Goal: Task Accomplishment & Management: Manage account settings

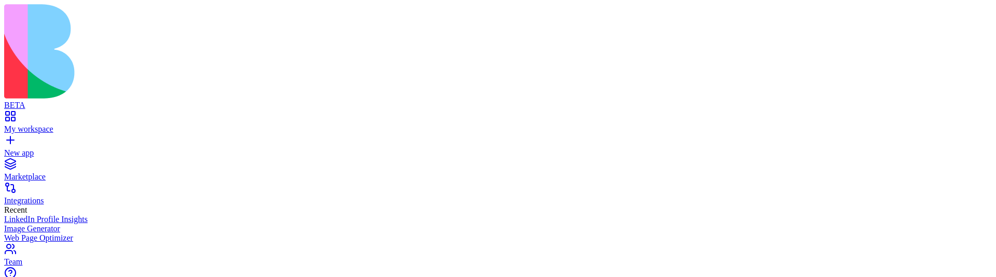
scroll to position [316, 0]
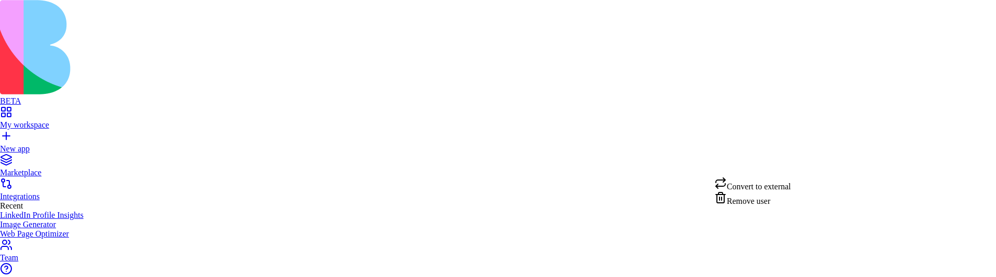
click at [757, 205] on div "Remove user" at bounding box center [752, 198] width 77 height 15
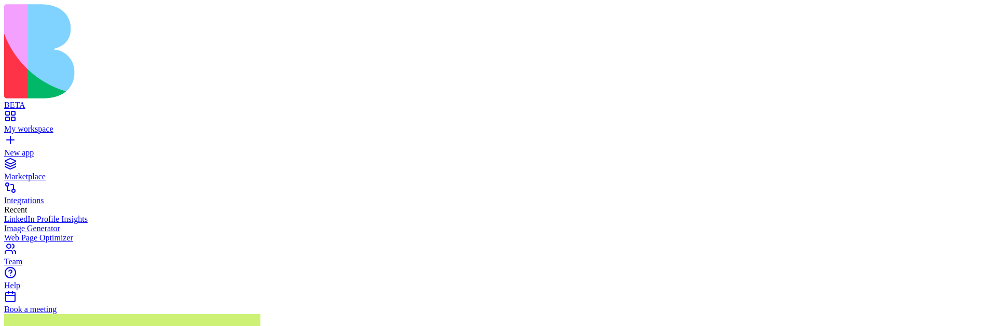
scroll to position [227, 0]
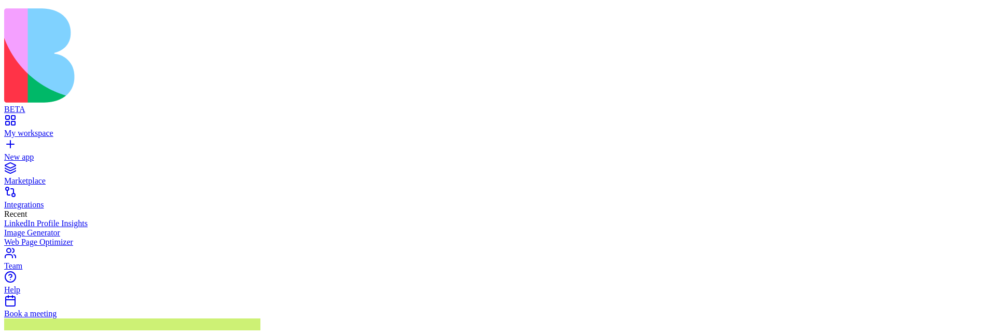
scroll to position [0, 0]
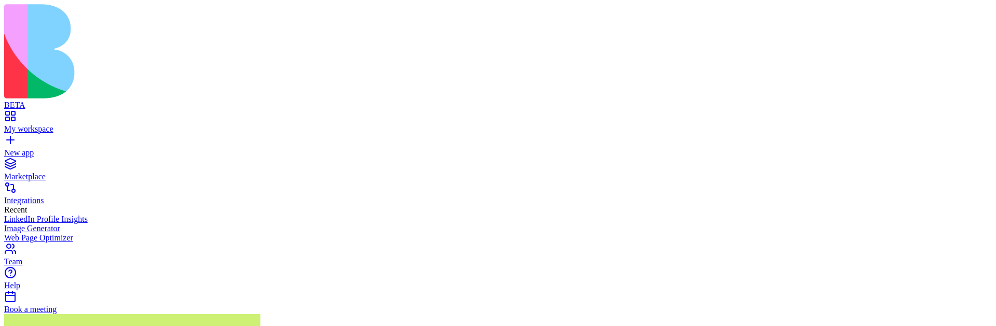
drag, startPoint x: 578, startPoint y: 102, endPoint x: 658, endPoint y: 101, distance: 79.9
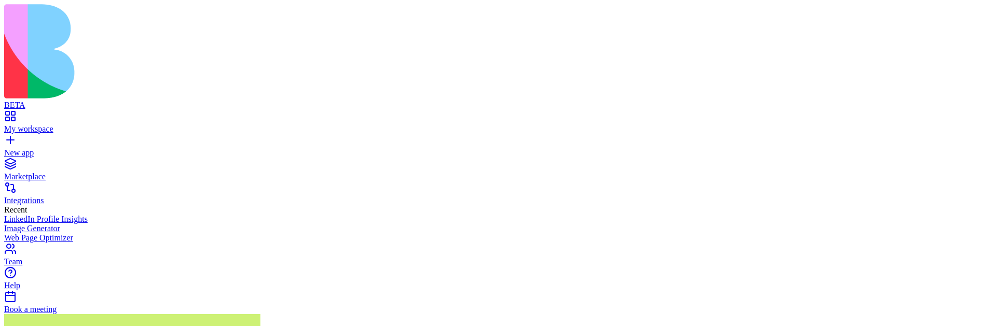
copy span "Number of members"
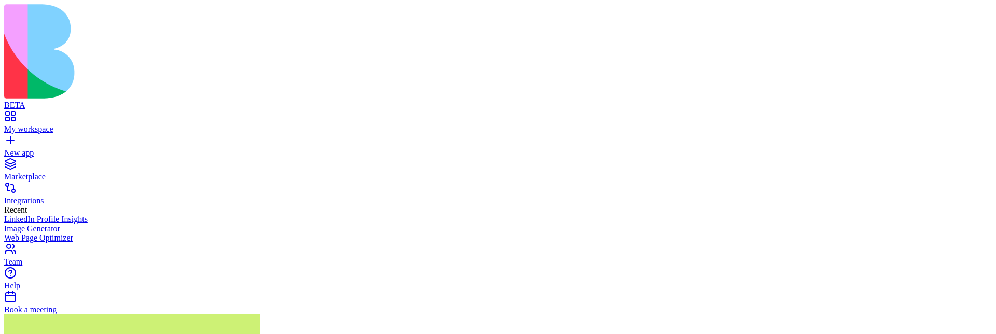
click at [63, 257] on div "Team" at bounding box center [498, 261] width 988 height 9
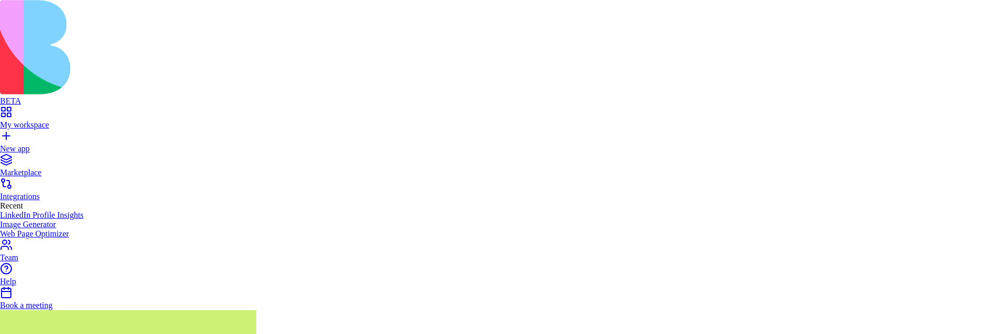
type input "**********"
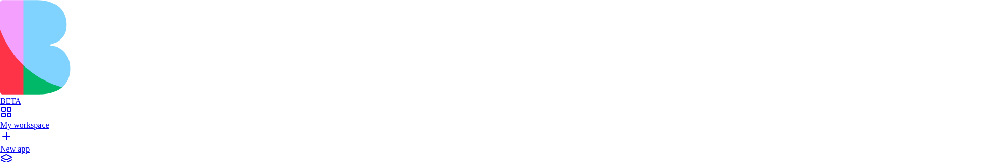
type input "**********"
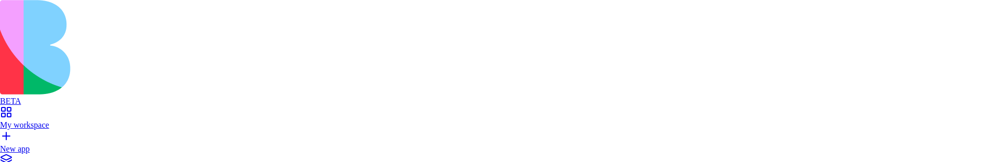
type input "**********"
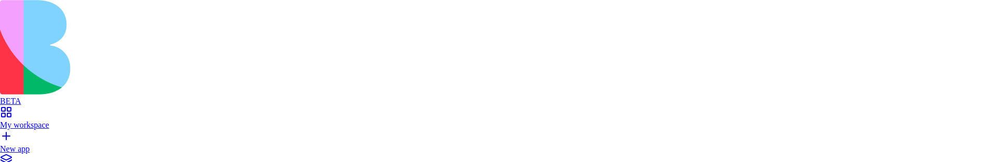
type input "**********"
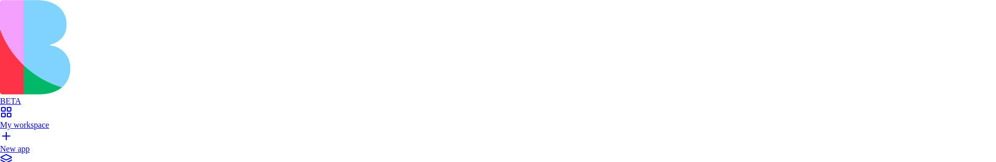
type input "**********"
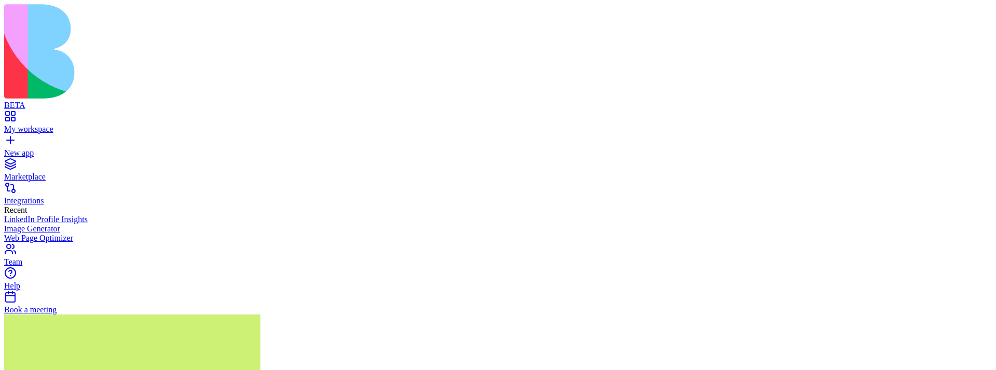
scroll to position [227, 0]
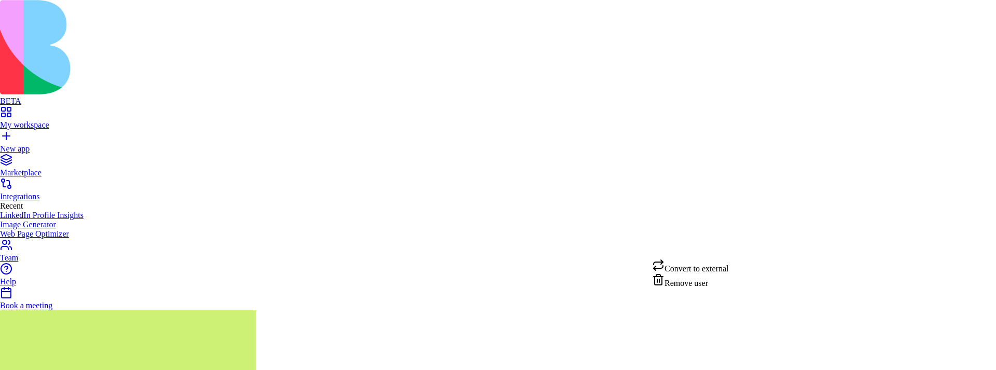
click at [721, 265] on div "Convert to external" at bounding box center [690, 266] width 77 height 15
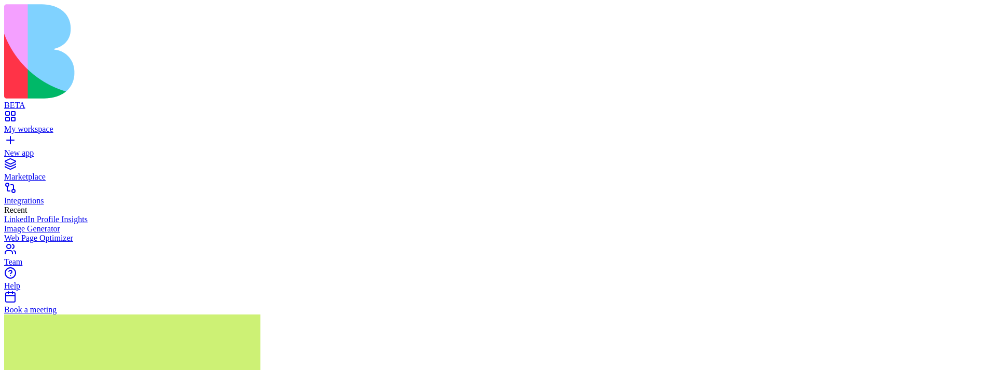
scroll to position [74, 0]
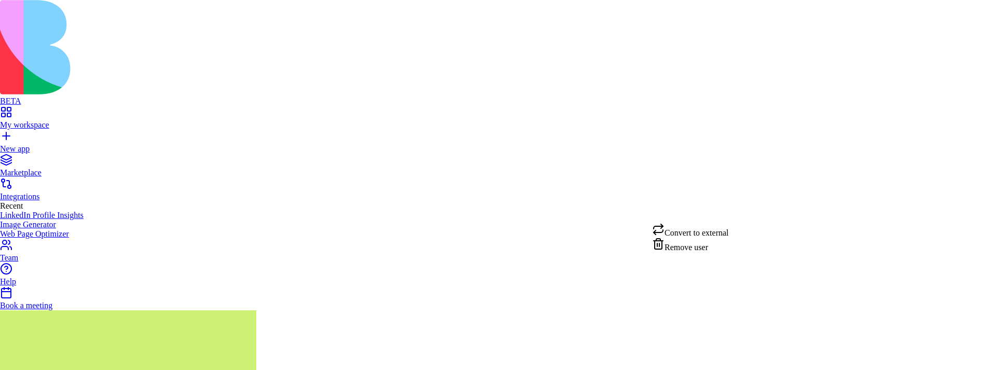
click at [724, 230] on div "Convert to external" at bounding box center [690, 230] width 77 height 15
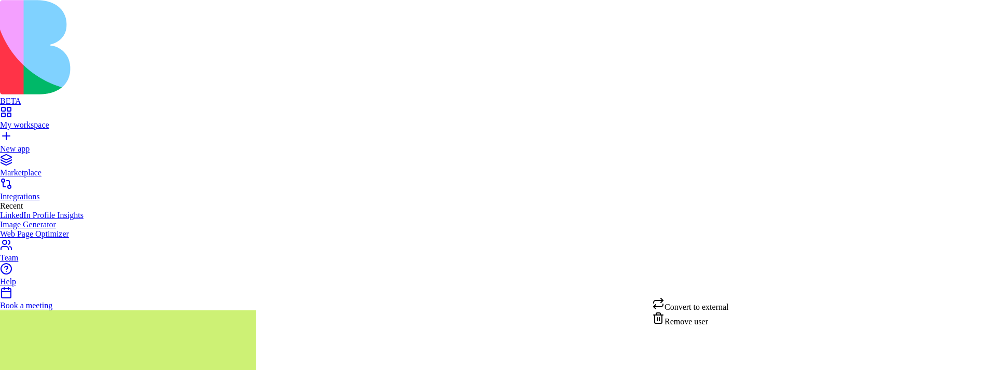
click at [712, 307] on div "Convert to external" at bounding box center [690, 304] width 77 height 15
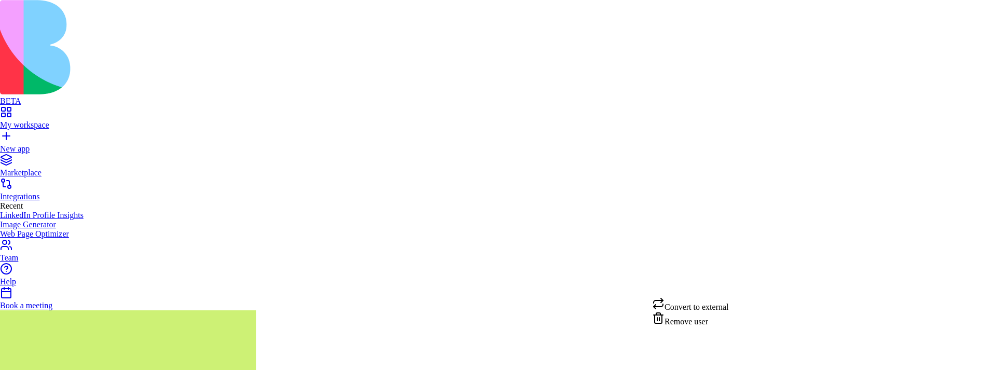
click at [720, 304] on div "Convert to external" at bounding box center [690, 304] width 77 height 15
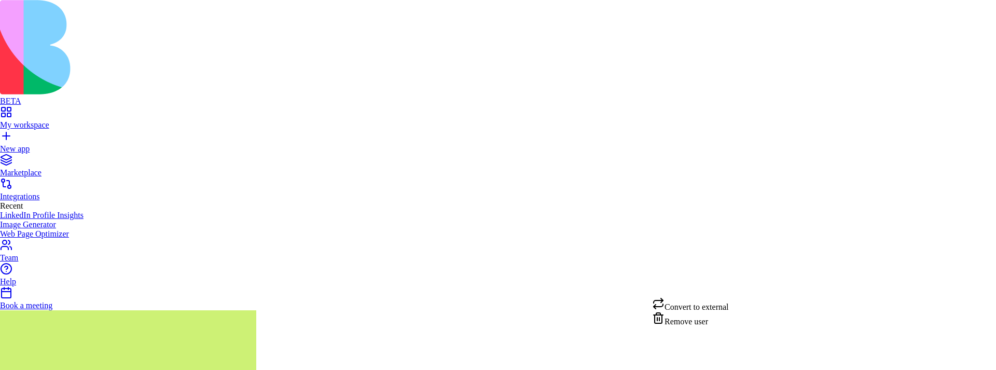
click at [707, 312] on div "Convert to external" at bounding box center [690, 304] width 77 height 15
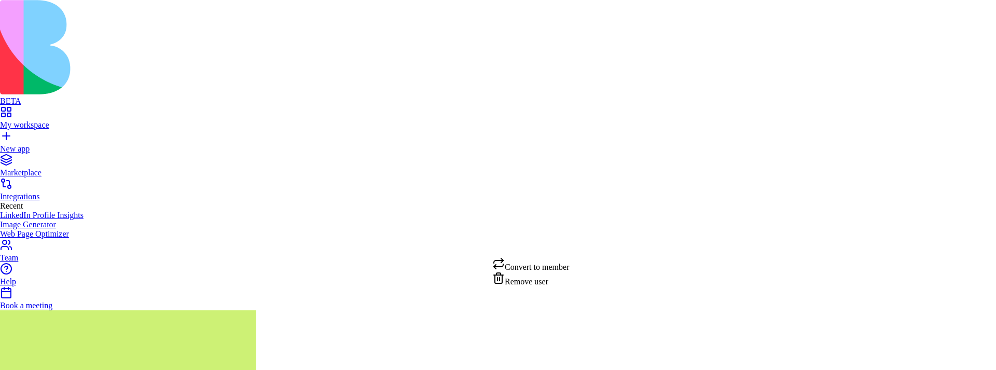
click at [547, 268] on div "Convert to member" at bounding box center [530, 264] width 77 height 15
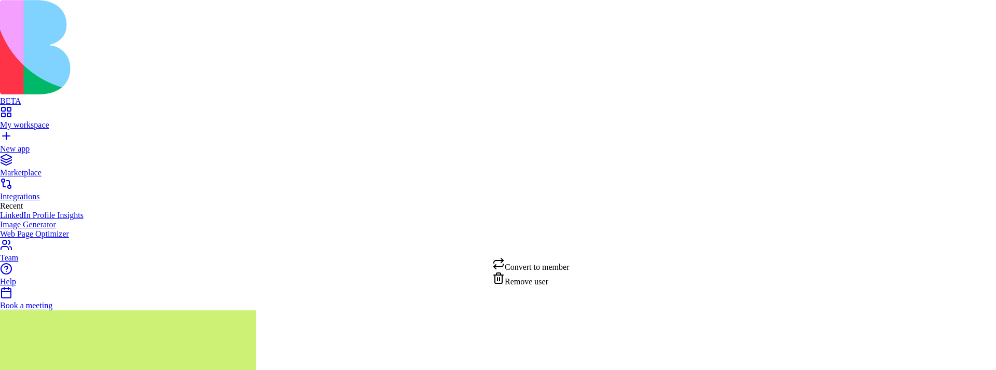
click at [560, 266] on div "Convert to member" at bounding box center [530, 264] width 77 height 15
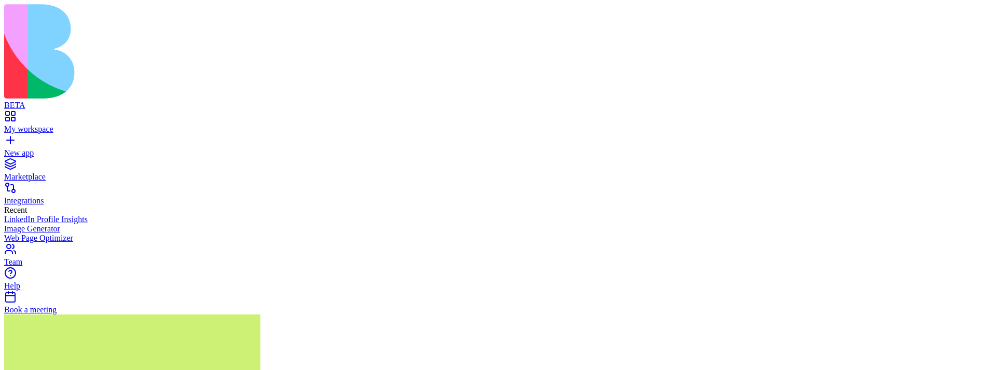
scroll to position [31, 0]
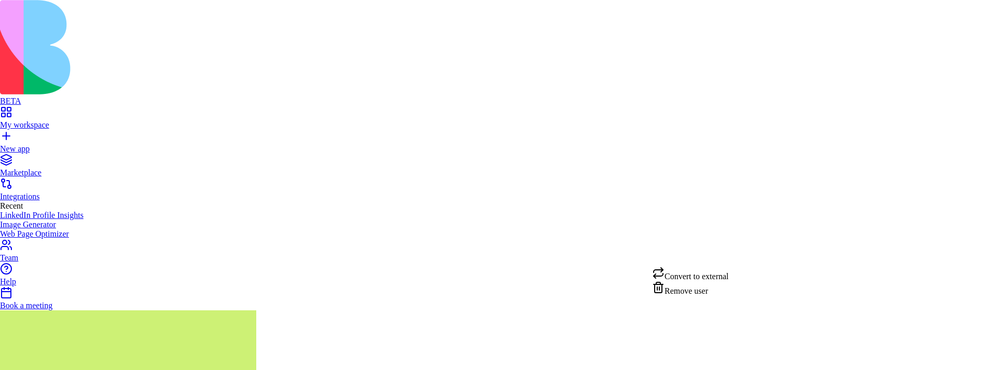
click at [703, 275] on div "Convert to external" at bounding box center [690, 274] width 77 height 15
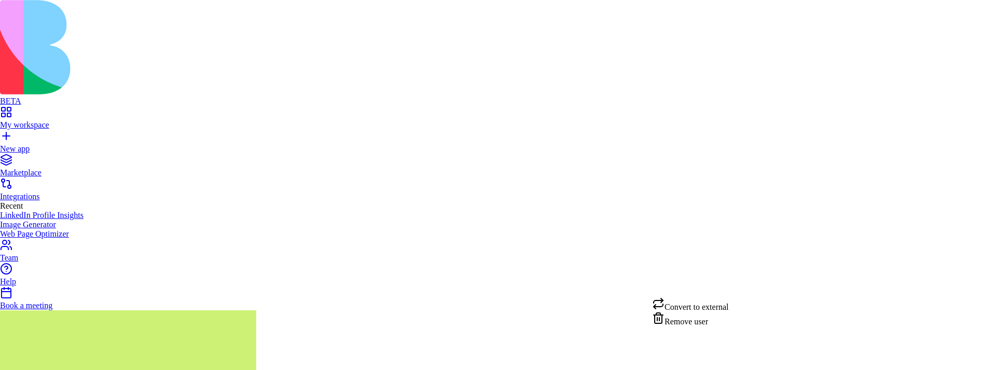
click at [720, 302] on div "Convert to external" at bounding box center [690, 304] width 77 height 15
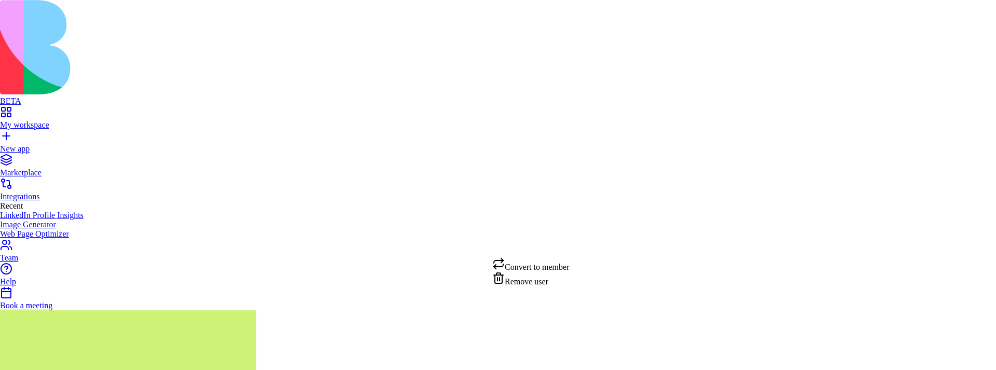
click at [551, 269] on div "Convert to member" at bounding box center [530, 264] width 77 height 15
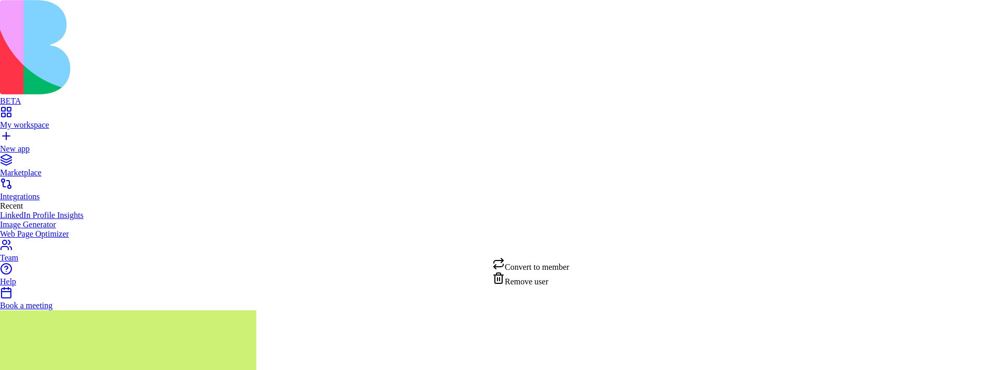
click at [558, 268] on div "Convert to member" at bounding box center [530, 264] width 77 height 15
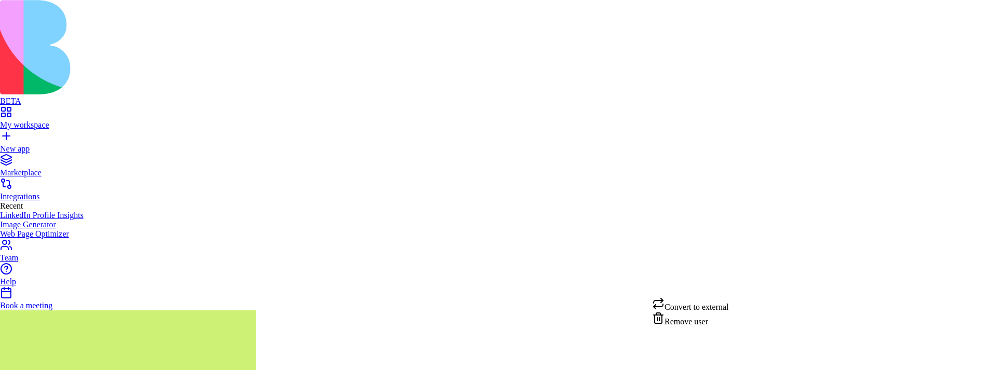
click at [715, 304] on div "Convert to external" at bounding box center [690, 304] width 77 height 15
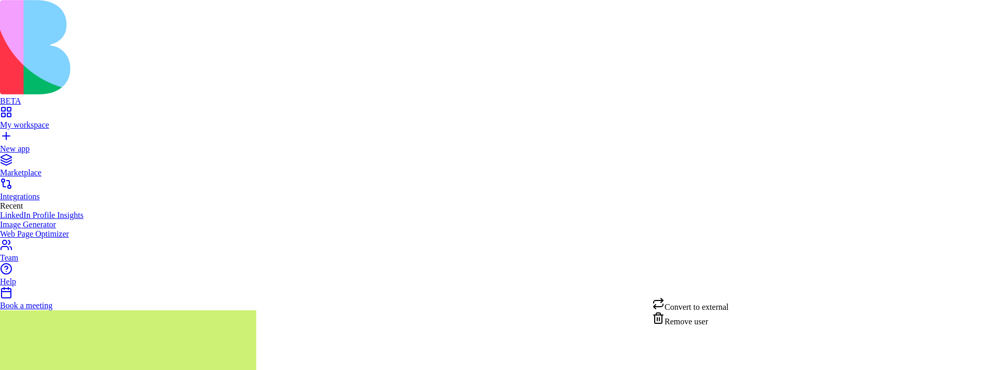
click at [707, 305] on div "Convert to external" at bounding box center [690, 304] width 77 height 15
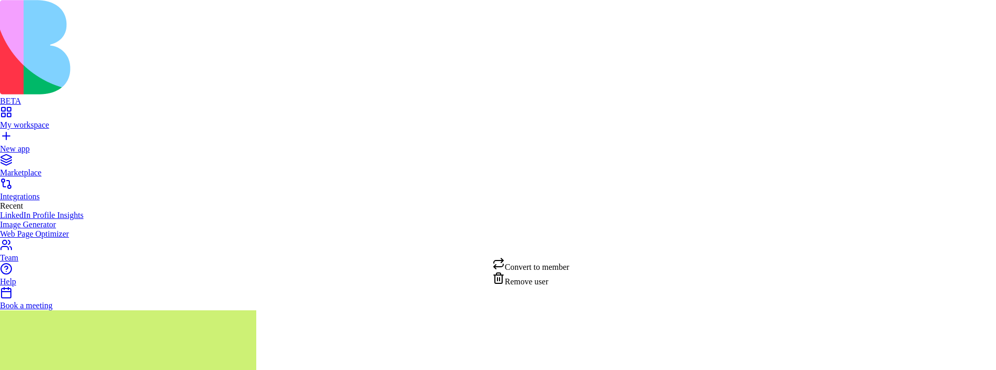
click at [552, 265] on div "Convert to member" at bounding box center [530, 264] width 77 height 15
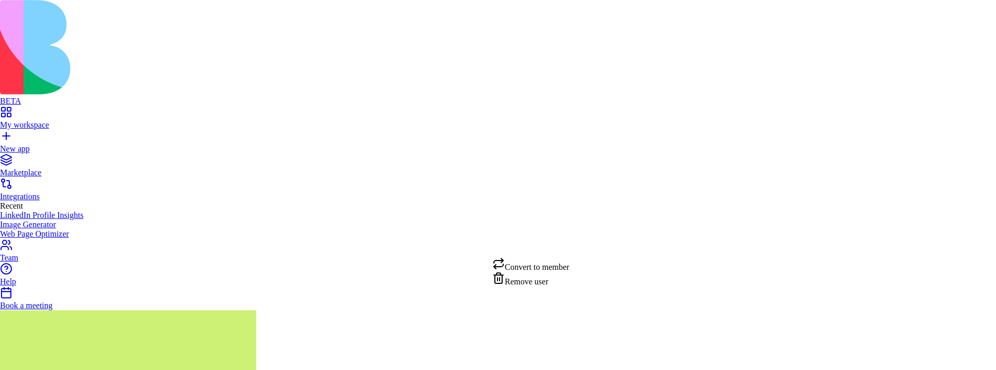
click at [562, 267] on div "Convert to member" at bounding box center [530, 264] width 77 height 15
click at [721, 305] on div "Convert to external" at bounding box center [690, 304] width 77 height 15
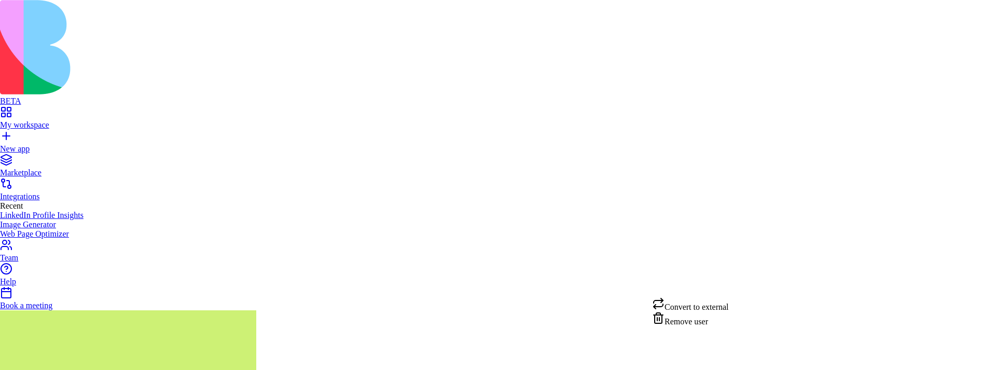
click at [712, 307] on div "Convert to external" at bounding box center [690, 304] width 77 height 15
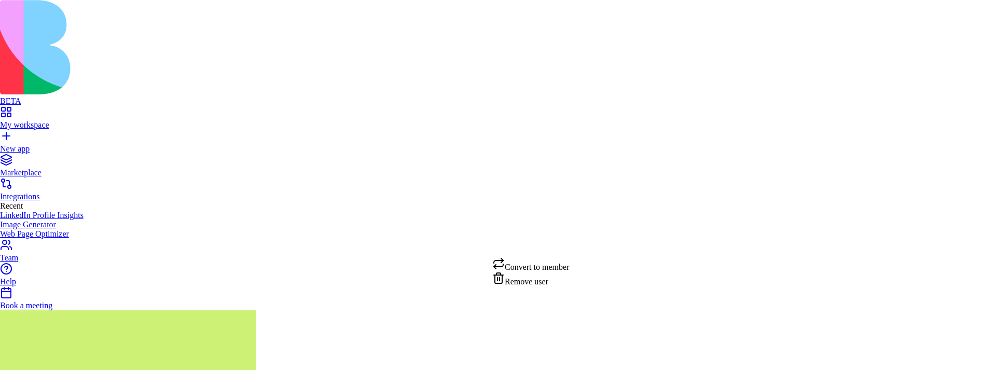
click at [569, 265] on div "Convert to member" at bounding box center [530, 264] width 77 height 15
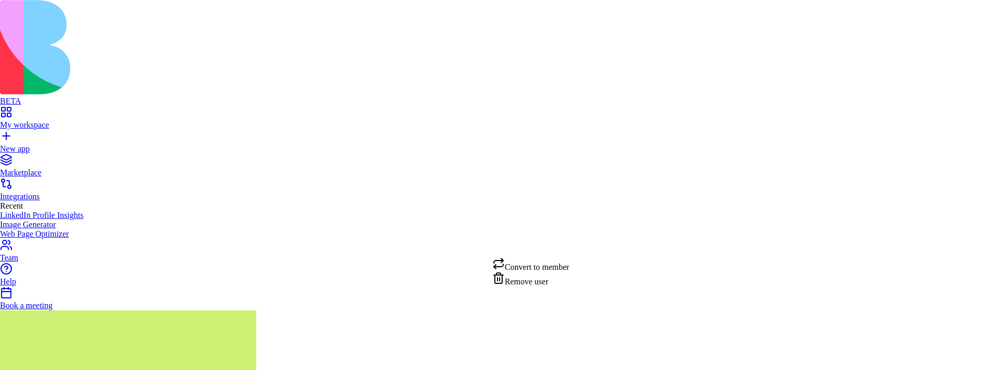
click at [562, 264] on div "Convert to member" at bounding box center [530, 264] width 77 height 15
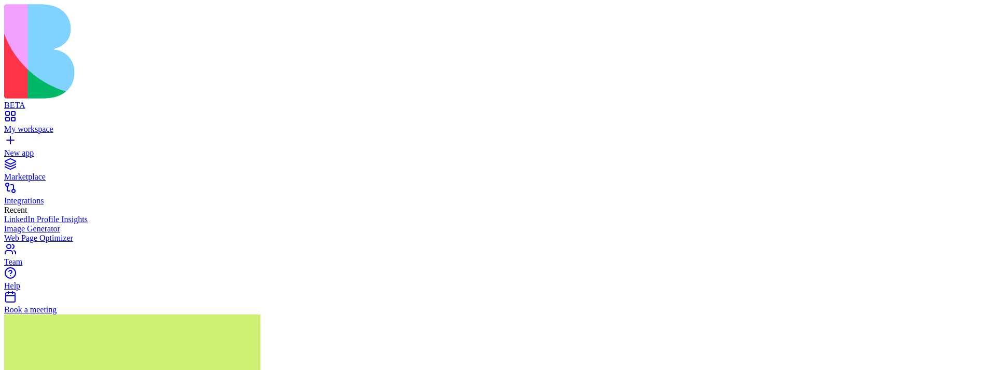
scroll to position [6, 0]
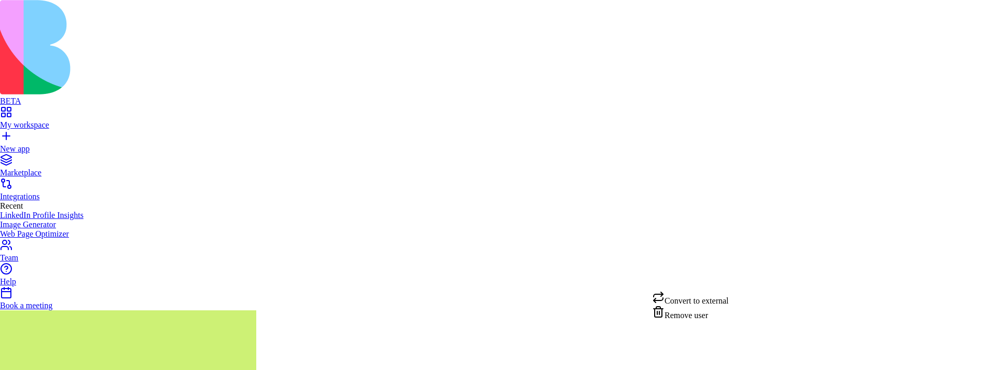
click at [712, 302] on div "Convert to external" at bounding box center [690, 298] width 77 height 15
click at [712, 305] on div "Convert to external" at bounding box center [690, 304] width 77 height 15
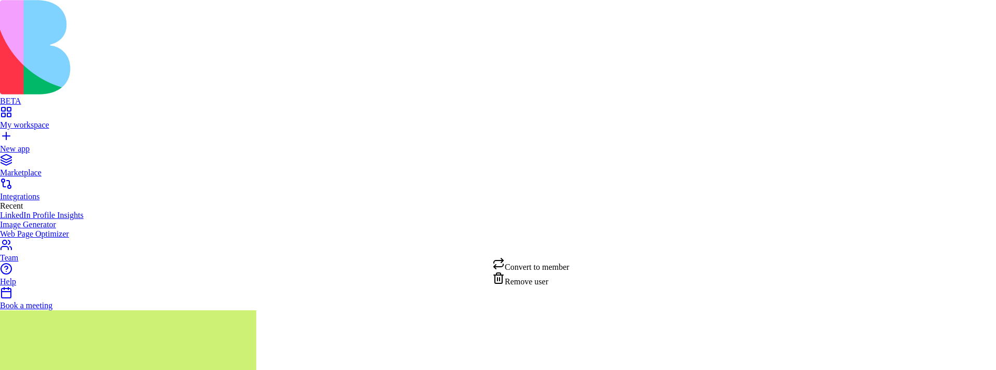
click at [565, 268] on div "Convert to member" at bounding box center [530, 264] width 77 height 15
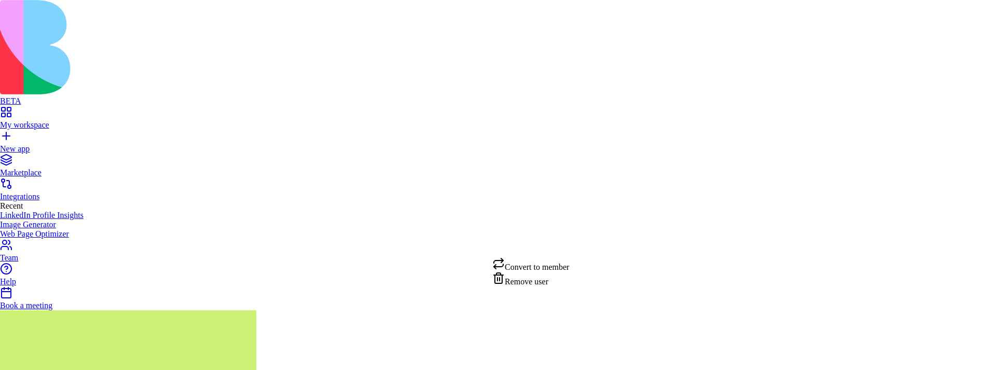
click at [554, 268] on div "Convert to member" at bounding box center [530, 264] width 77 height 15
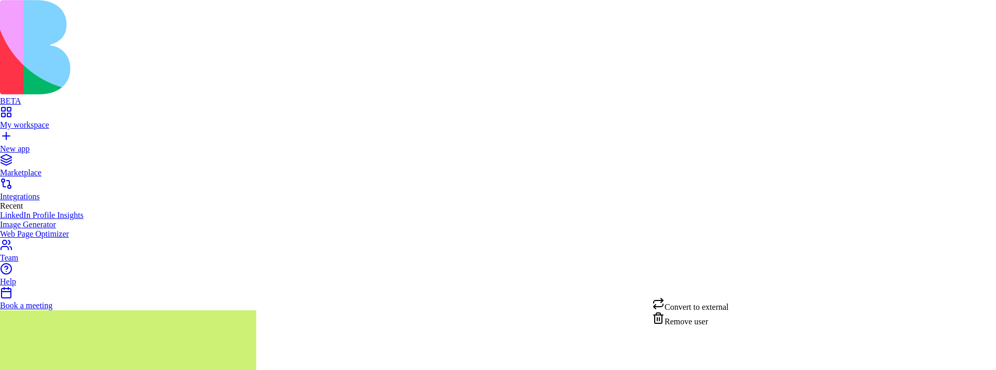
click at [724, 302] on div "Convert to external" at bounding box center [690, 304] width 77 height 15
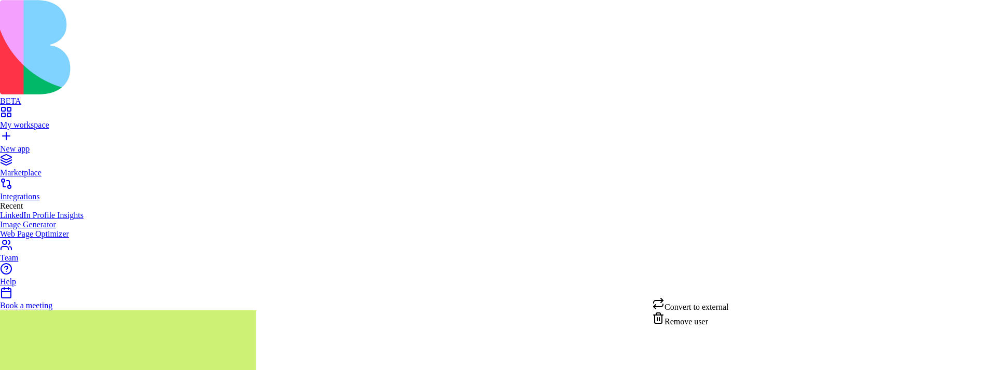
click at [729, 301] on div "Convert to external" at bounding box center [690, 304] width 77 height 15
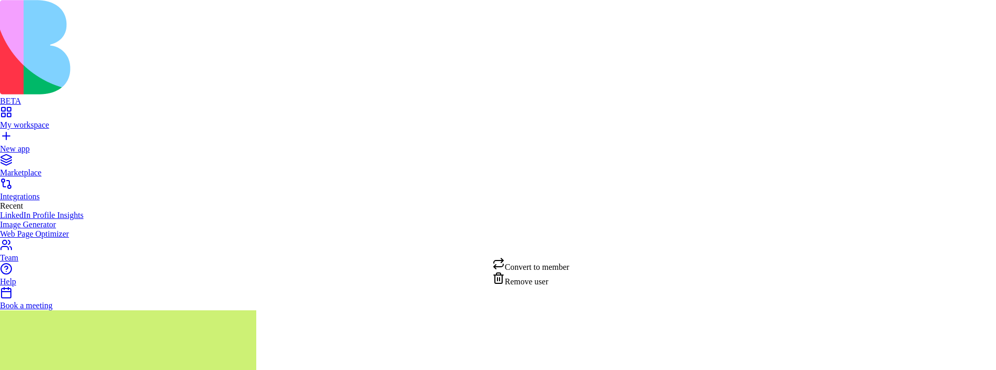
click at [569, 263] on div "Convert to member" at bounding box center [530, 264] width 77 height 15
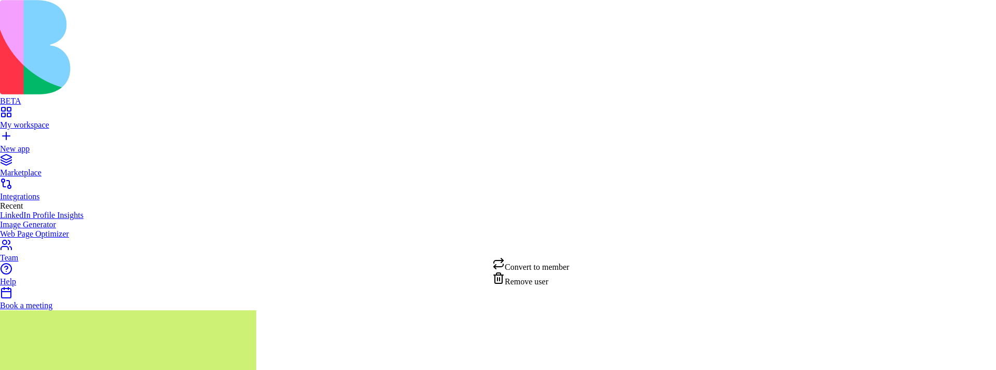
click at [568, 264] on div "Convert to member" at bounding box center [530, 264] width 77 height 15
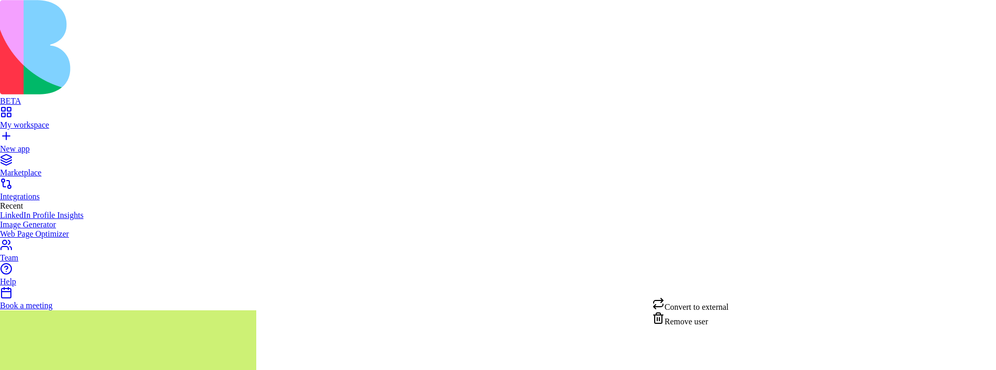
click at [727, 301] on div "Convert to external" at bounding box center [690, 304] width 77 height 15
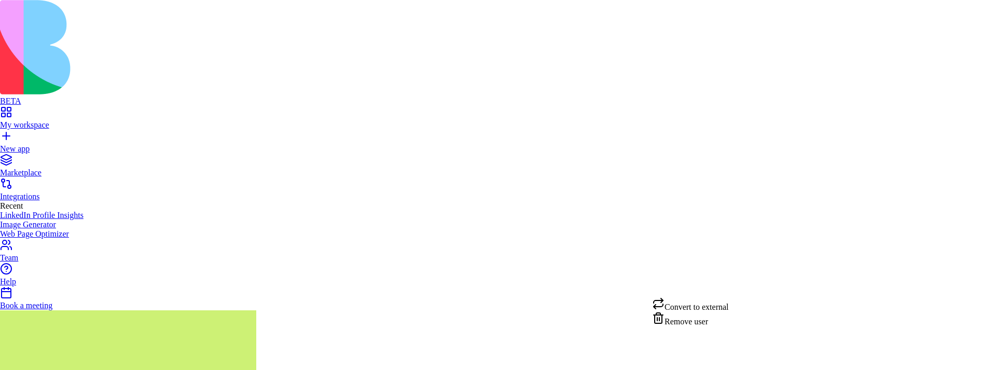
click at [711, 306] on div "Convert to external" at bounding box center [690, 304] width 77 height 15
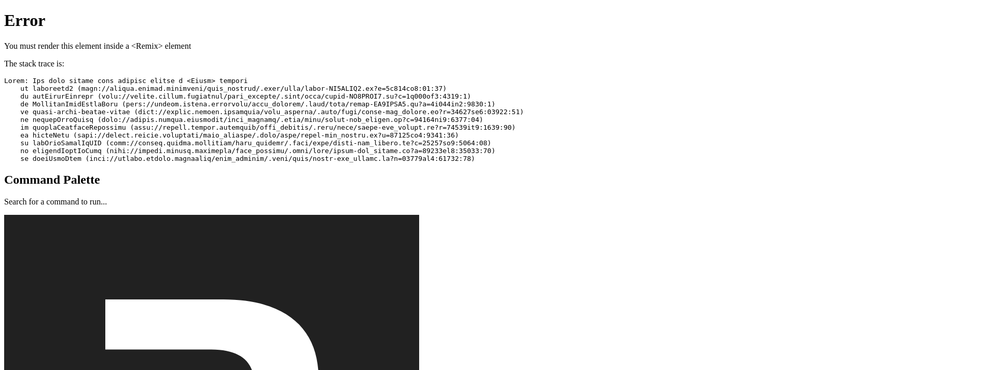
click at [529, 111] on pre at bounding box center [498, 120] width 988 height 86
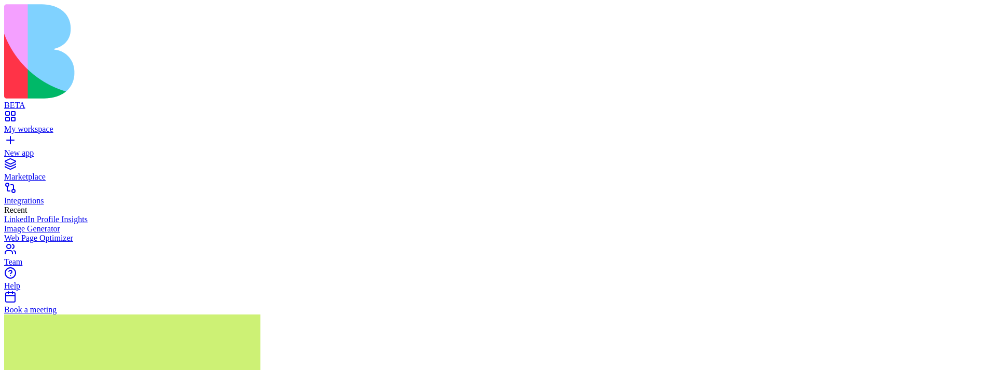
scroll to position [4, 0]
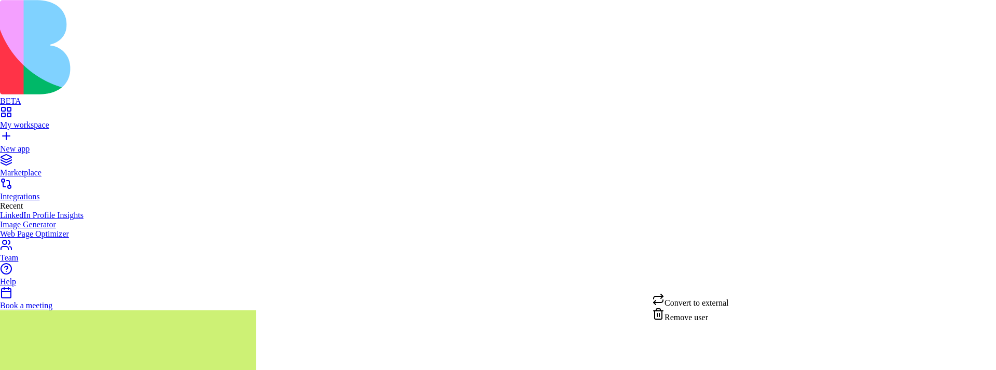
click at [716, 302] on div "Convert to external" at bounding box center [690, 300] width 77 height 15
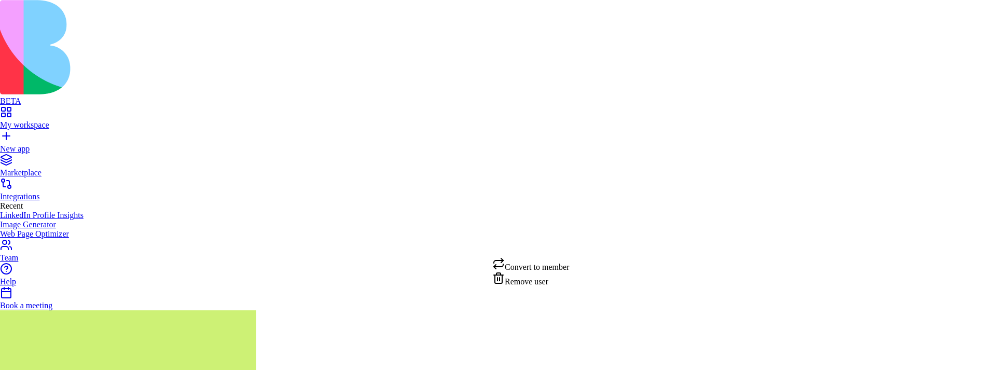
click at [569, 264] on div "Convert to member" at bounding box center [530, 264] width 77 height 15
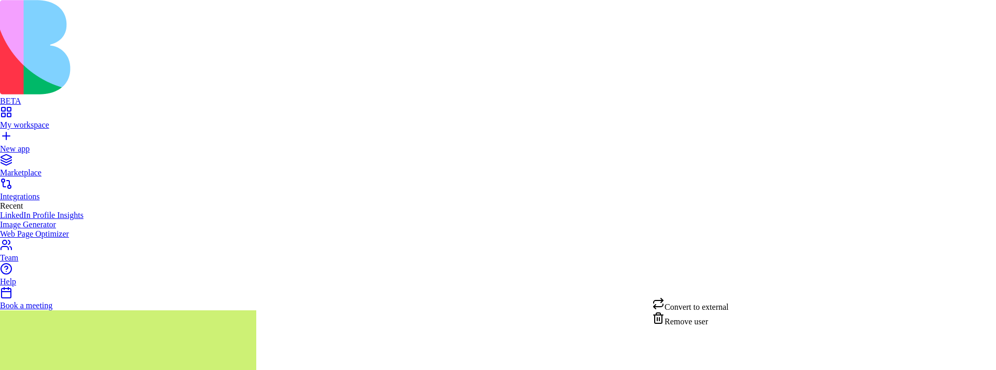
click at [722, 306] on div "Convert to external" at bounding box center [690, 304] width 77 height 15
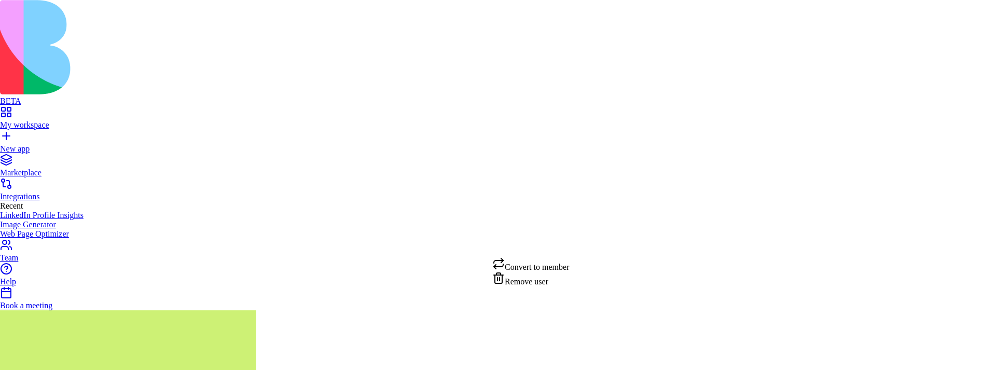
click at [569, 262] on div "Convert to member" at bounding box center [530, 264] width 77 height 15
click at [706, 326] on div "Remove user" at bounding box center [690, 319] width 77 height 15
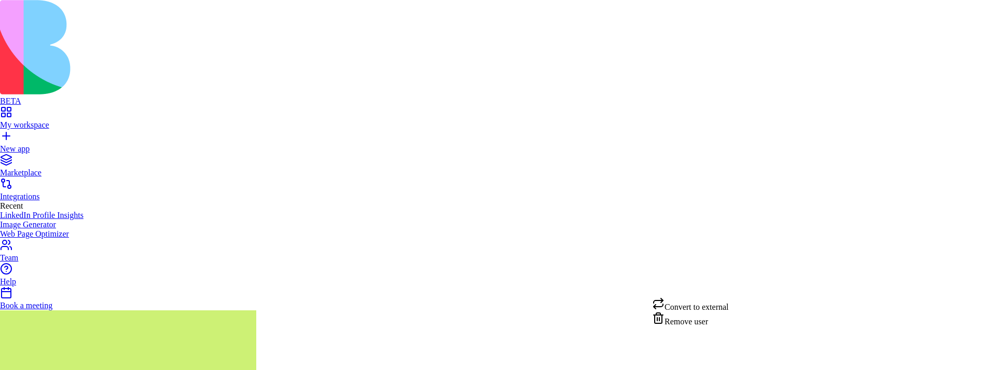
click at [700, 326] on div "Remove user" at bounding box center [690, 319] width 77 height 15
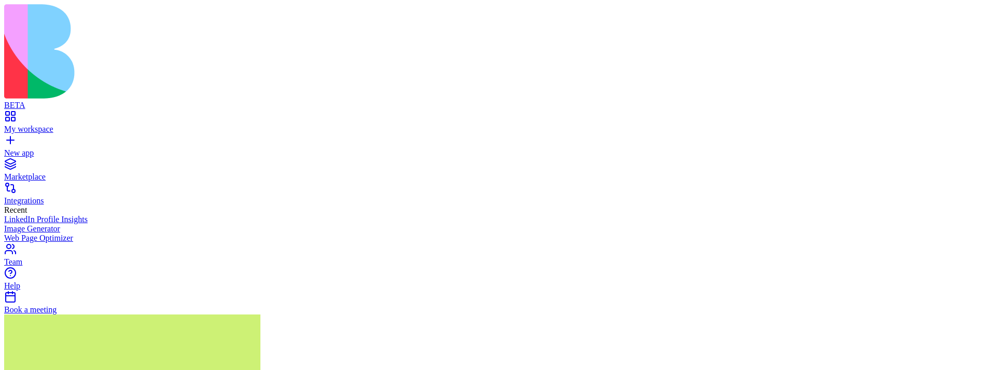
scroll to position [2, 0]
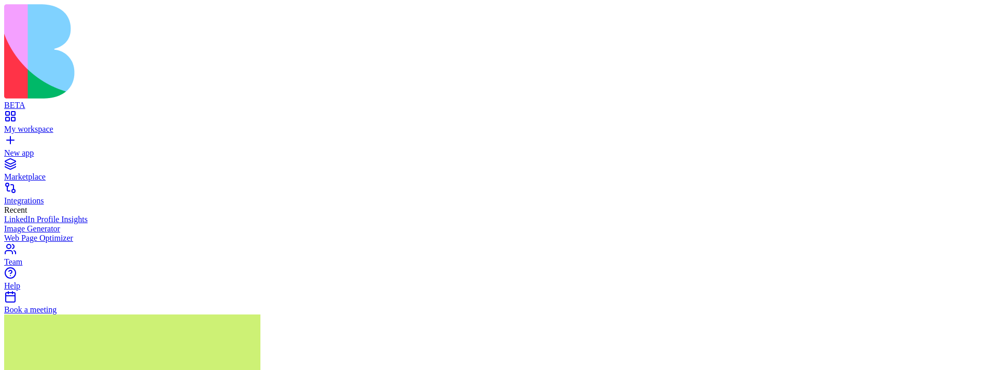
scroll to position [227, 0]
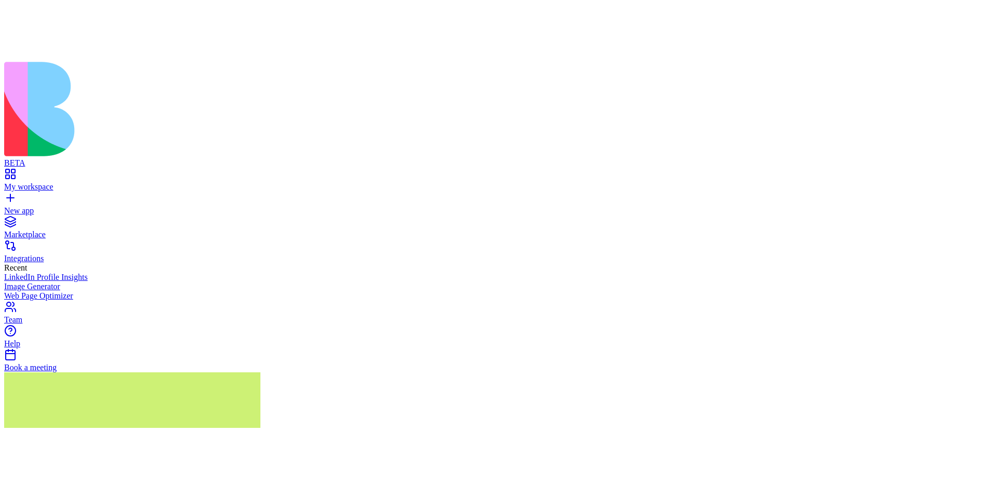
scroll to position [0, 0]
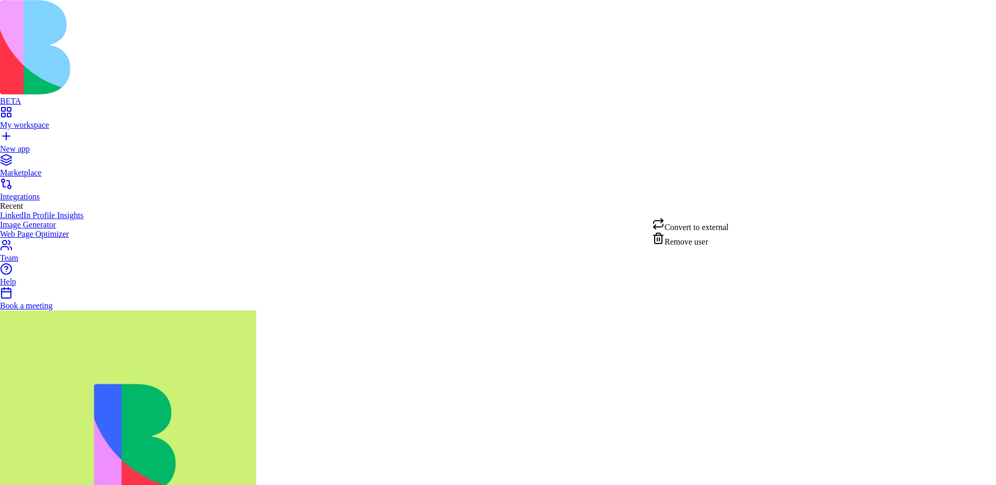
click at [708, 246] on div "Remove user" at bounding box center [690, 239] width 77 height 15
click at [709, 245] on div "Remove user" at bounding box center [690, 239] width 77 height 15
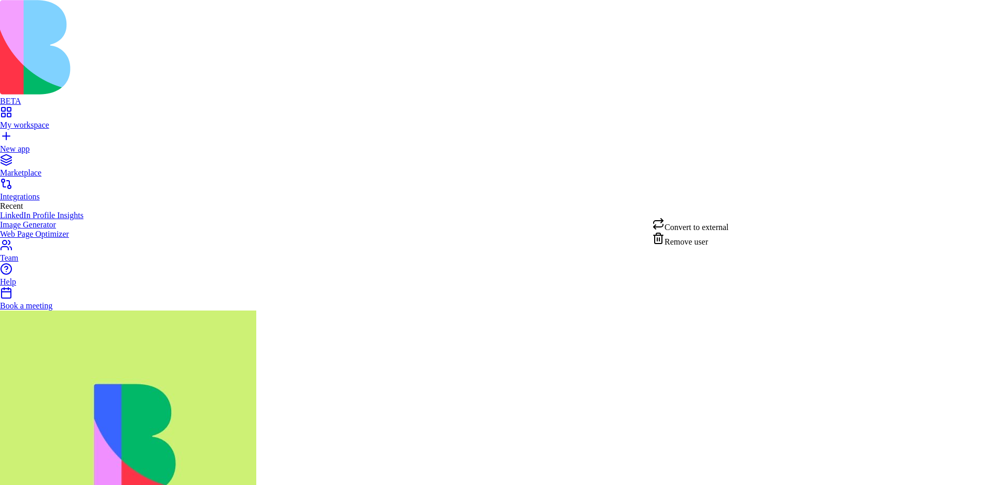
click at [706, 246] on div "Remove user" at bounding box center [690, 239] width 77 height 15
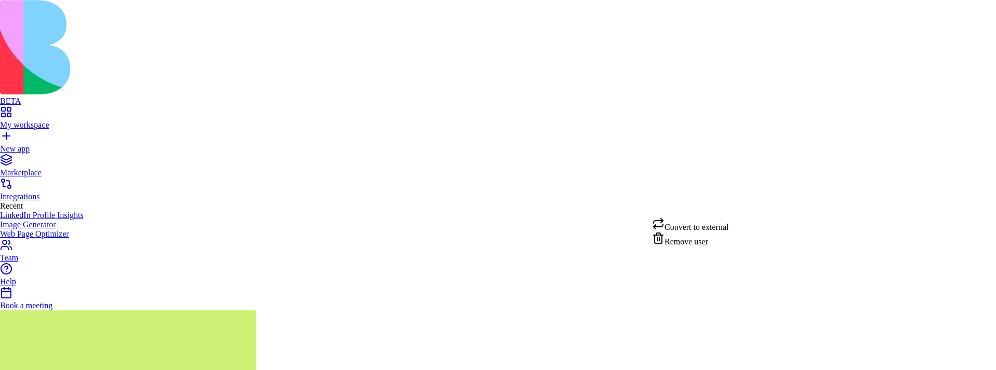
click at [699, 246] on div "Remove user" at bounding box center [690, 239] width 77 height 15
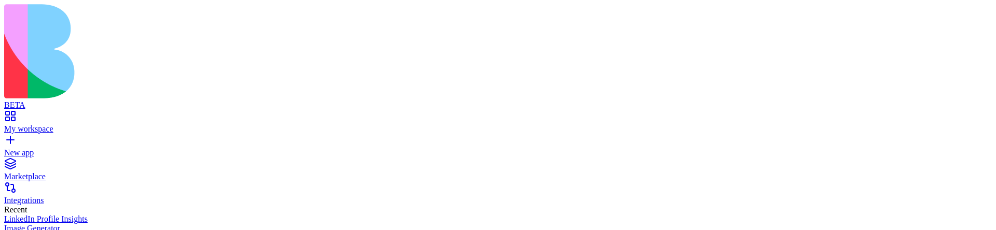
scroll to position [2, 0]
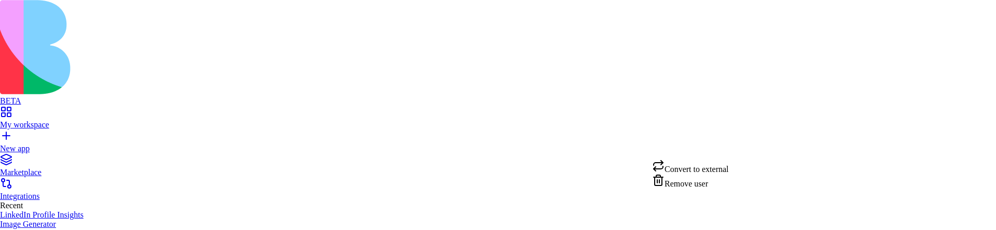
click at [721, 169] on div "Remove user" at bounding box center [690, 181] width 77 height 15
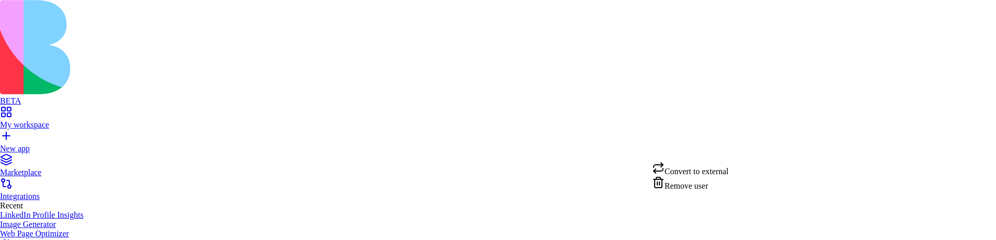
click at [720, 191] on div "Remove user" at bounding box center [690, 183] width 77 height 15
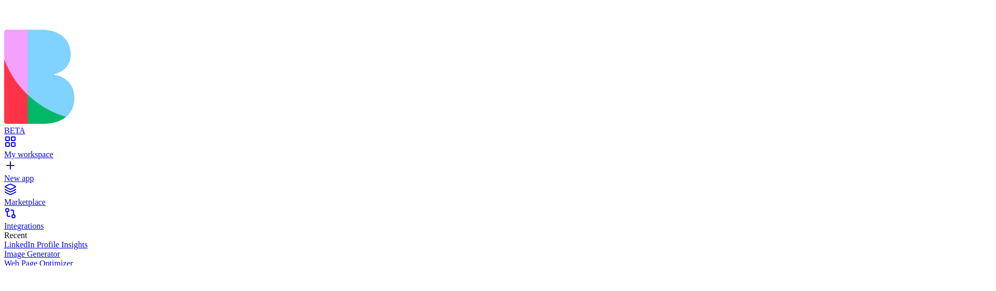
scroll to position [97, 0]
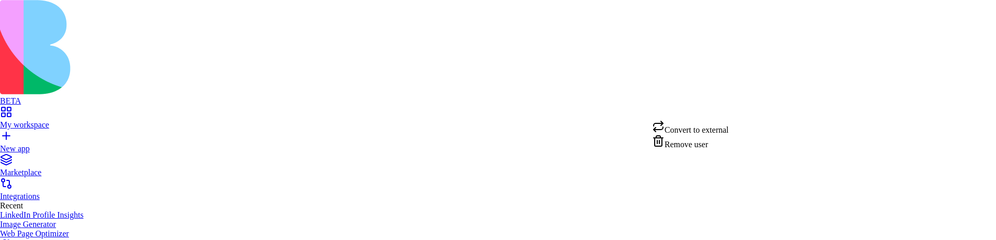
click at [694, 149] on div "Remove user" at bounding box center [690, 142] width 77 height 15
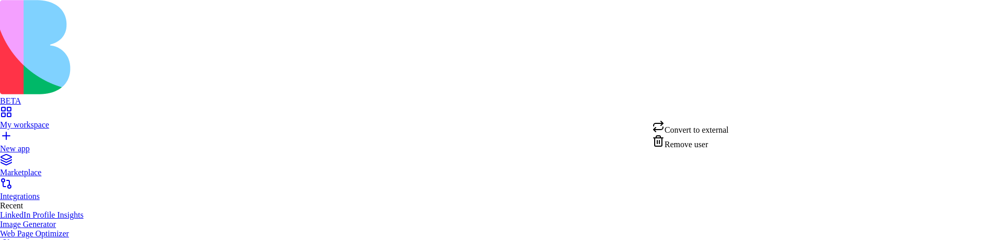
click at [713, 149] on div "Remove user" at bounding box center [690, 142] width 77 height 15
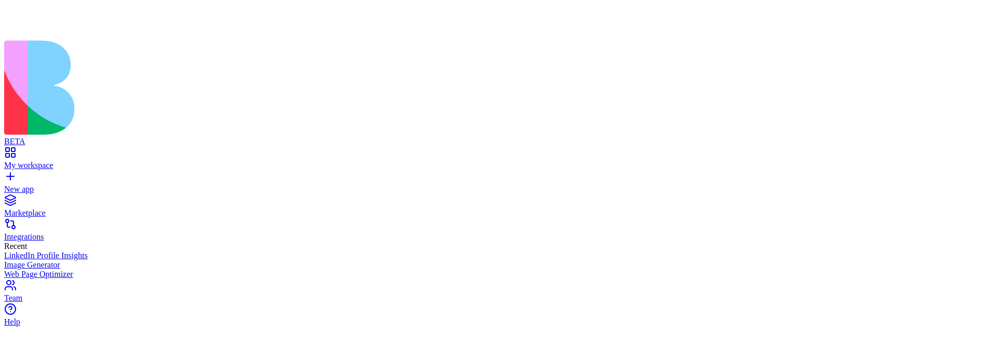
scroll to position [15, 0]
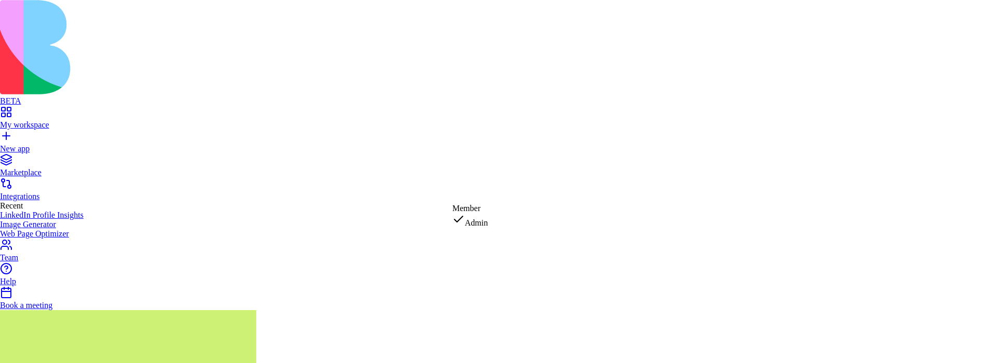
click at [472, 211] on div "Member" at bounding box center [469, 208] width 35 height 9
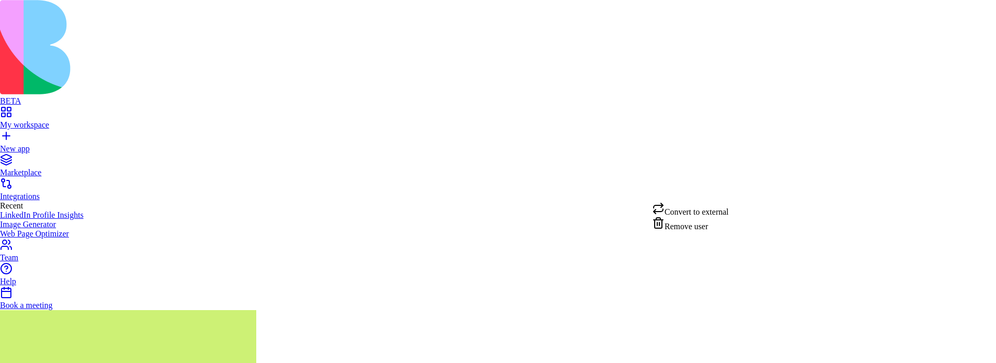
click at [727, 208] on div "Convert to external" at bounding box center [690, 209] width 77 height 15
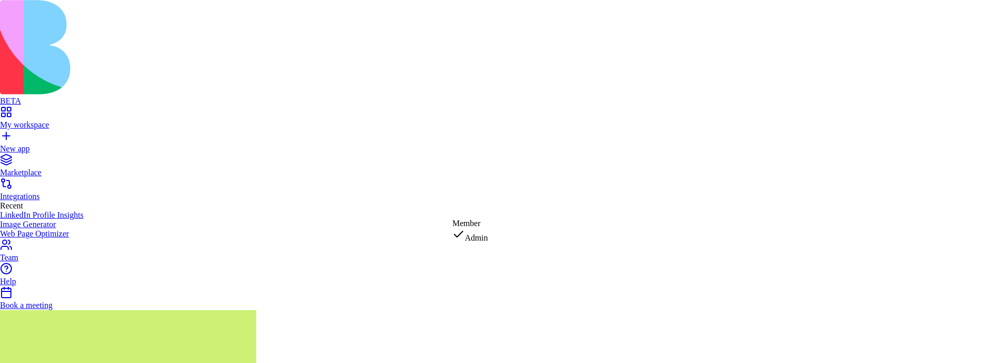
click at [465, 224] on div "Member" at bounding box center [469, 223] width 35 height 9
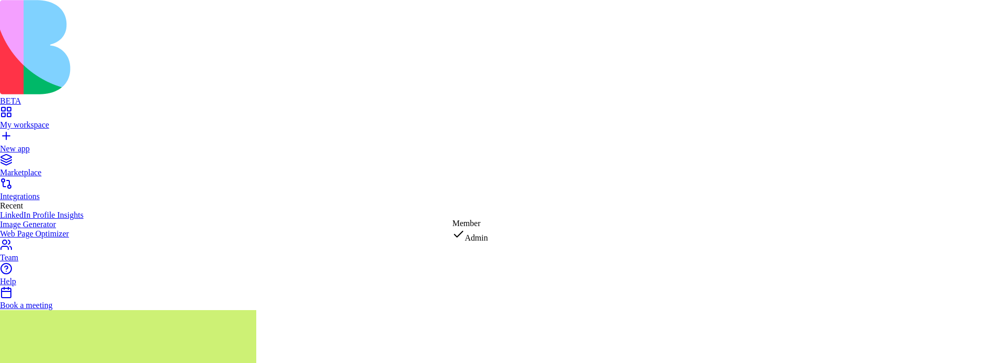
click at [472, 228] on div "Member" at bounding box center [469, 223] width 35 height 9
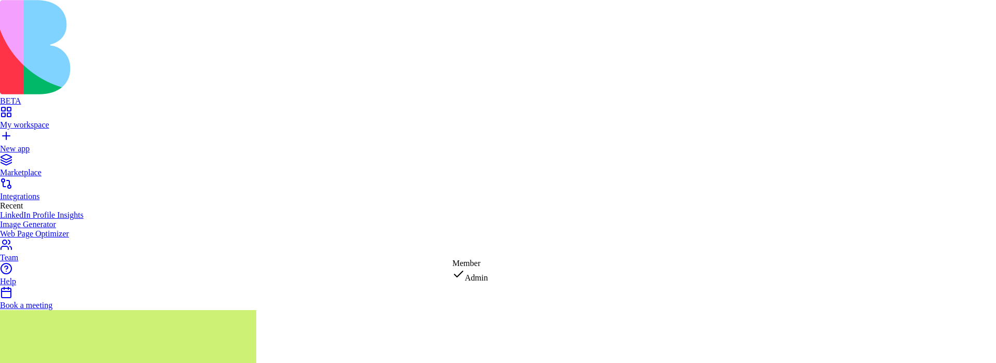
click at [472, 268] on div "Member" at bounding box center [469, 263] width 35 height 9
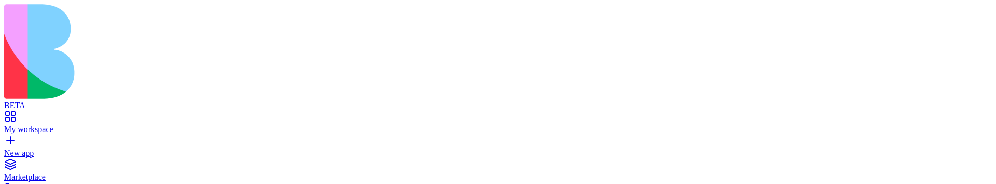
scroll to position [94, 0]
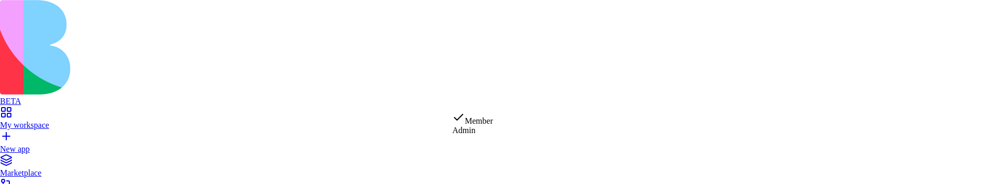
click at [466, 135] on div "Admin" at bounding box center [472, 130] width 40 height 9
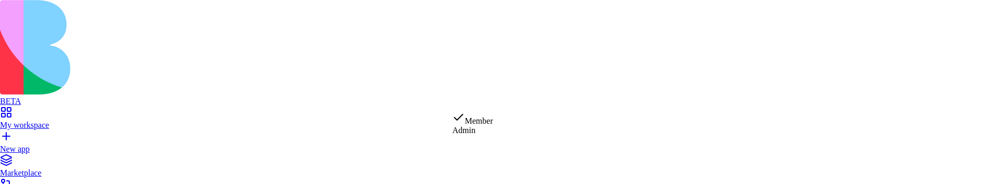
click at [465, 135] on div "Admin" at bounding box center [472, 130] width 40 height 9
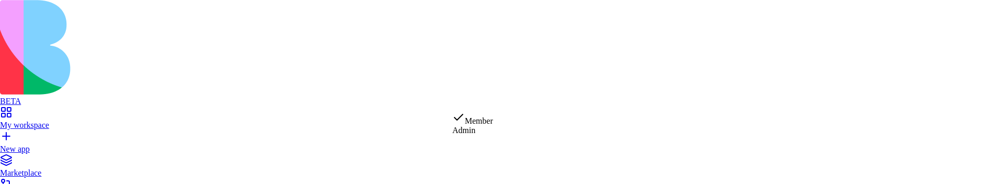
click at [483, 135] on div "Admin" at bounding box center [472, 130] width 40 height 9
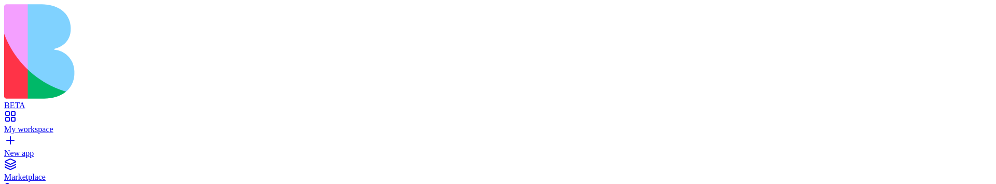
scroll to position [279, 0]
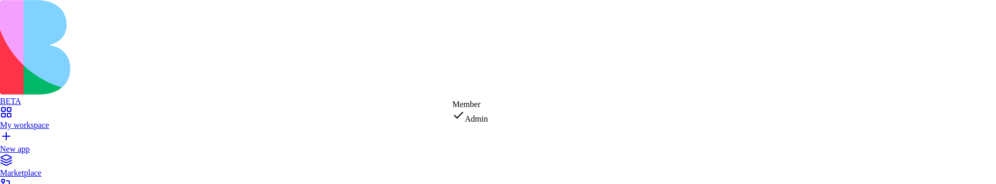
click at [469, 109] on div "Member" at bounding box center [469, 104] width 35 height 9
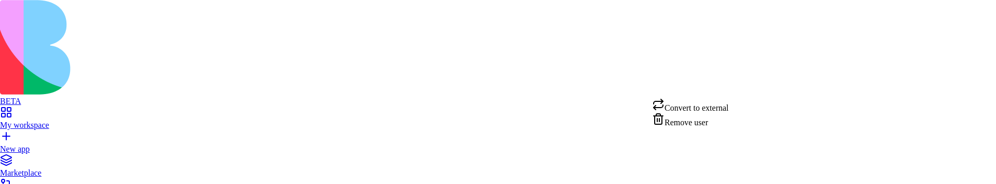
click at [721, 105] on div "Convert to external" at bounding box center [690, 105] width 77 height 15
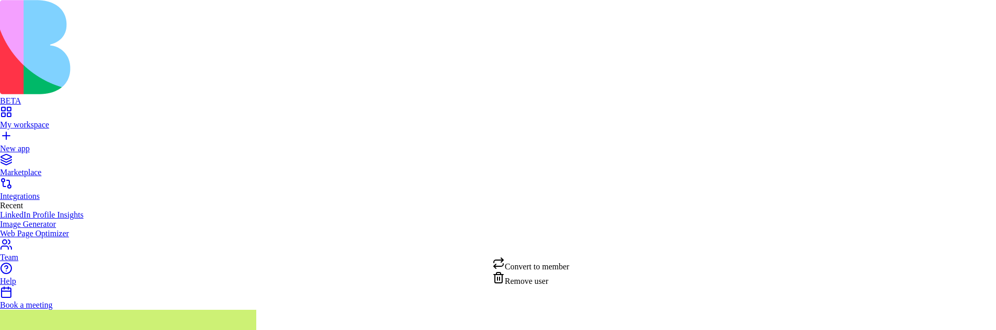
click at [560, 263] on div "Convert to member" at bounding box center [530, 264] width 77 height 15
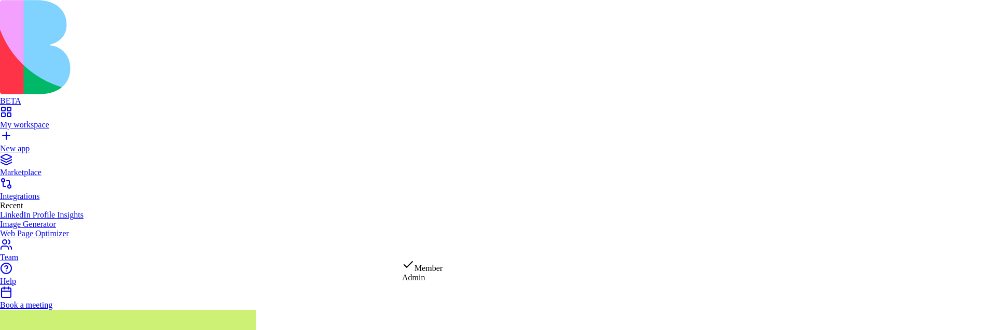
click at [436, 281] on div "Admin" at bounding box center [422, 277] width 40 height 9
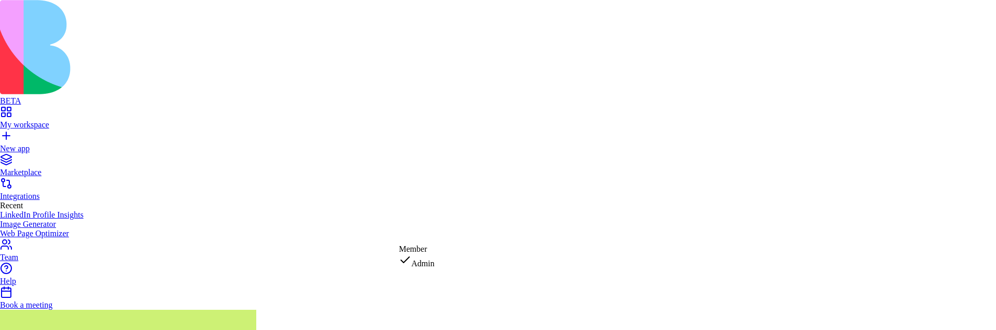
click at [434, 269] on div "Admin" at bounding box center [416, 261] width 35 height 15
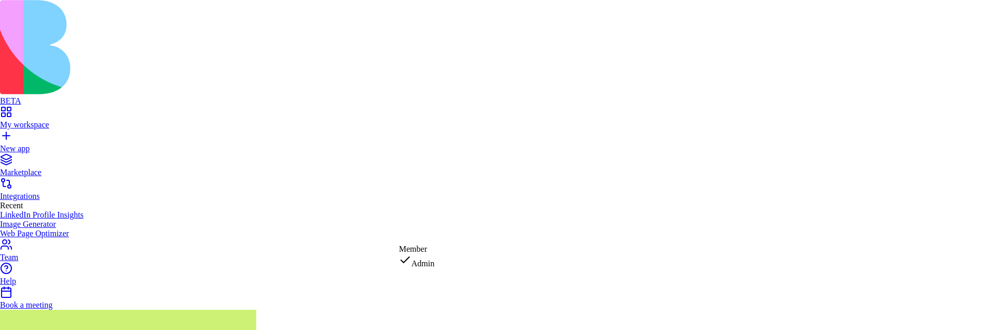
click at [434, 254] on div "Member" at bounding box center [416, 249] width 35 height 9
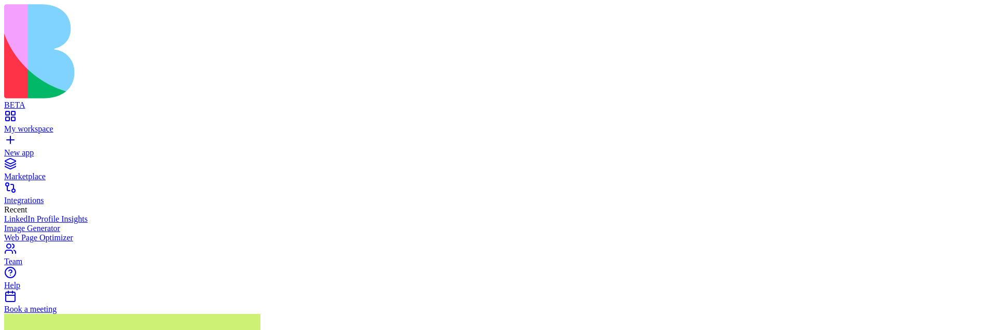
scroll to position [37, 0]
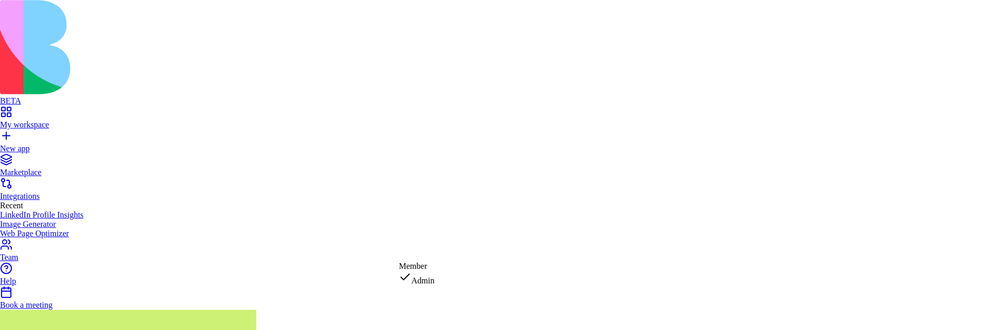
click at [434, 271] on div "Member" at bounding box center [416, 266] width 35 height 9
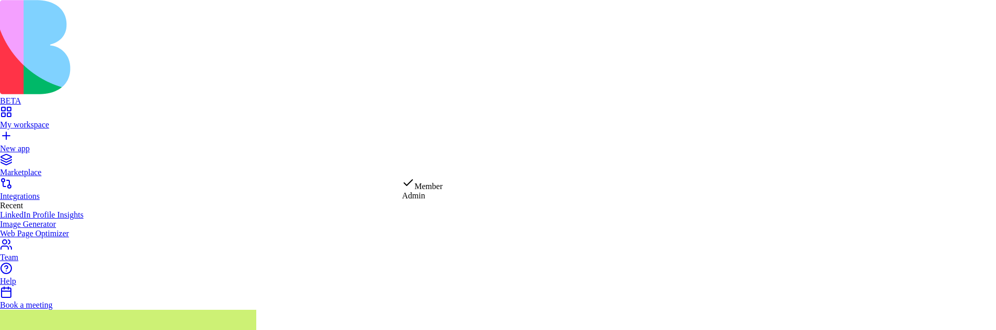
click at [429, 200] on div "Admin" at bounding box center [422, 195] width 40 height 9
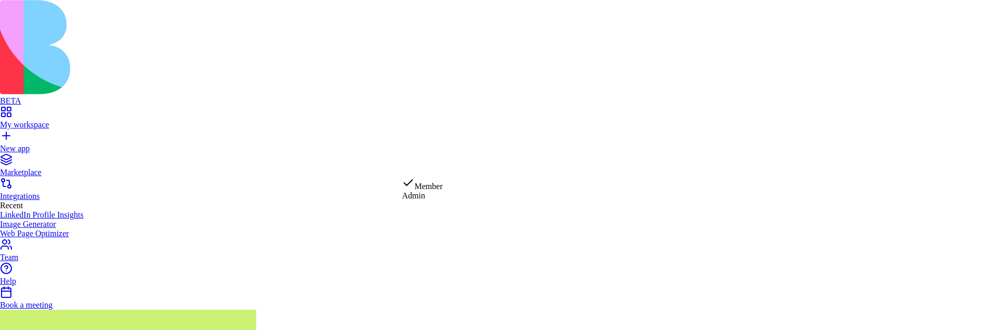
click at [434, 198] on div "Admin" at bounding box center [422, 195] width 40 height 9
